Goal: Task Accomplishment & Management: Manage account settings

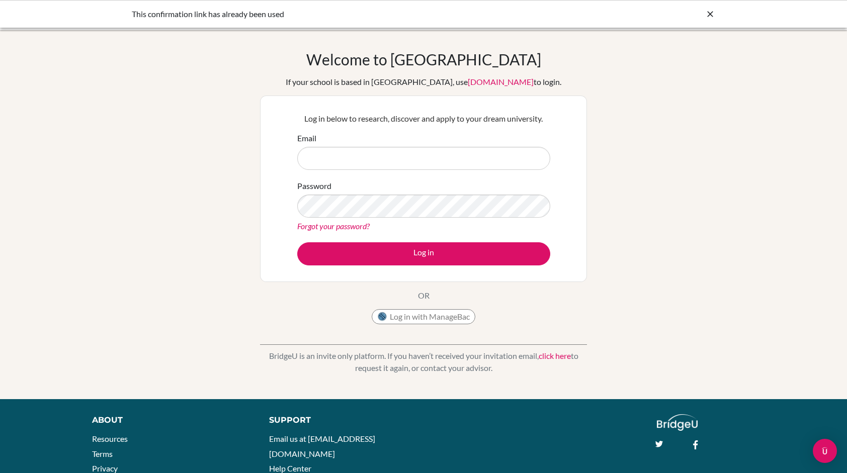
click at [352, 238] on form "Email Password Forgot your password? Log in" at bounding box center [423, 198] width 253 height 133
click at [327, 157] on input "Email" at bounding box center [423, 158] width 253 height 23
type input "chaerin.m2029@asbsk.ac.th"
click at [297, 243] on button "Log in" at bounding box center [423, 254] width 253 height 23
click at [410, 261] on button "Log in" at bounding box center [423, 254] width 253 height 23
